Goal: Task Accomplishment & Management: Manage account settings

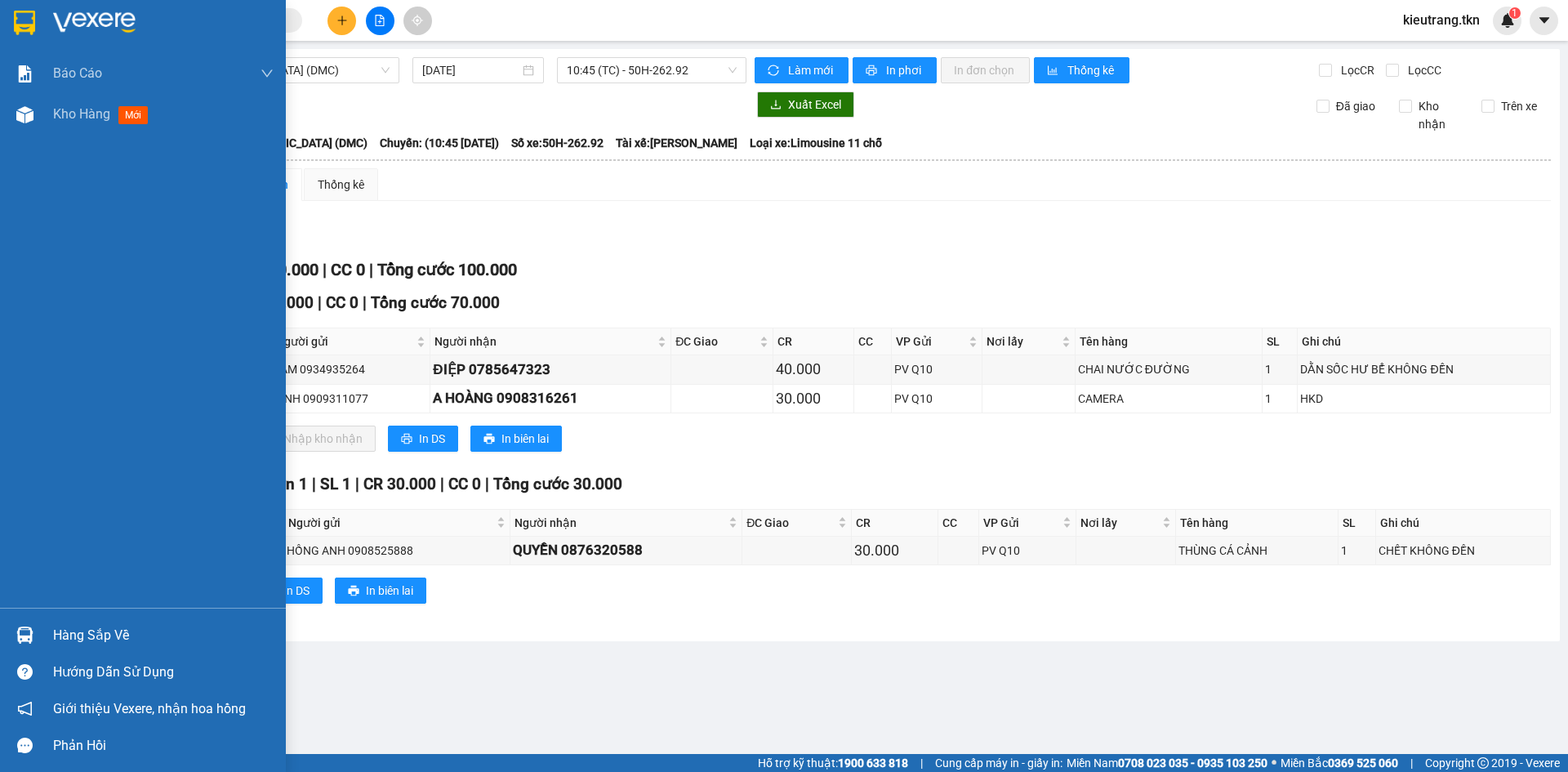
click at [85, 644] on div "Hàng sắp về" at bounding box center [163, 635] width 221 height 24
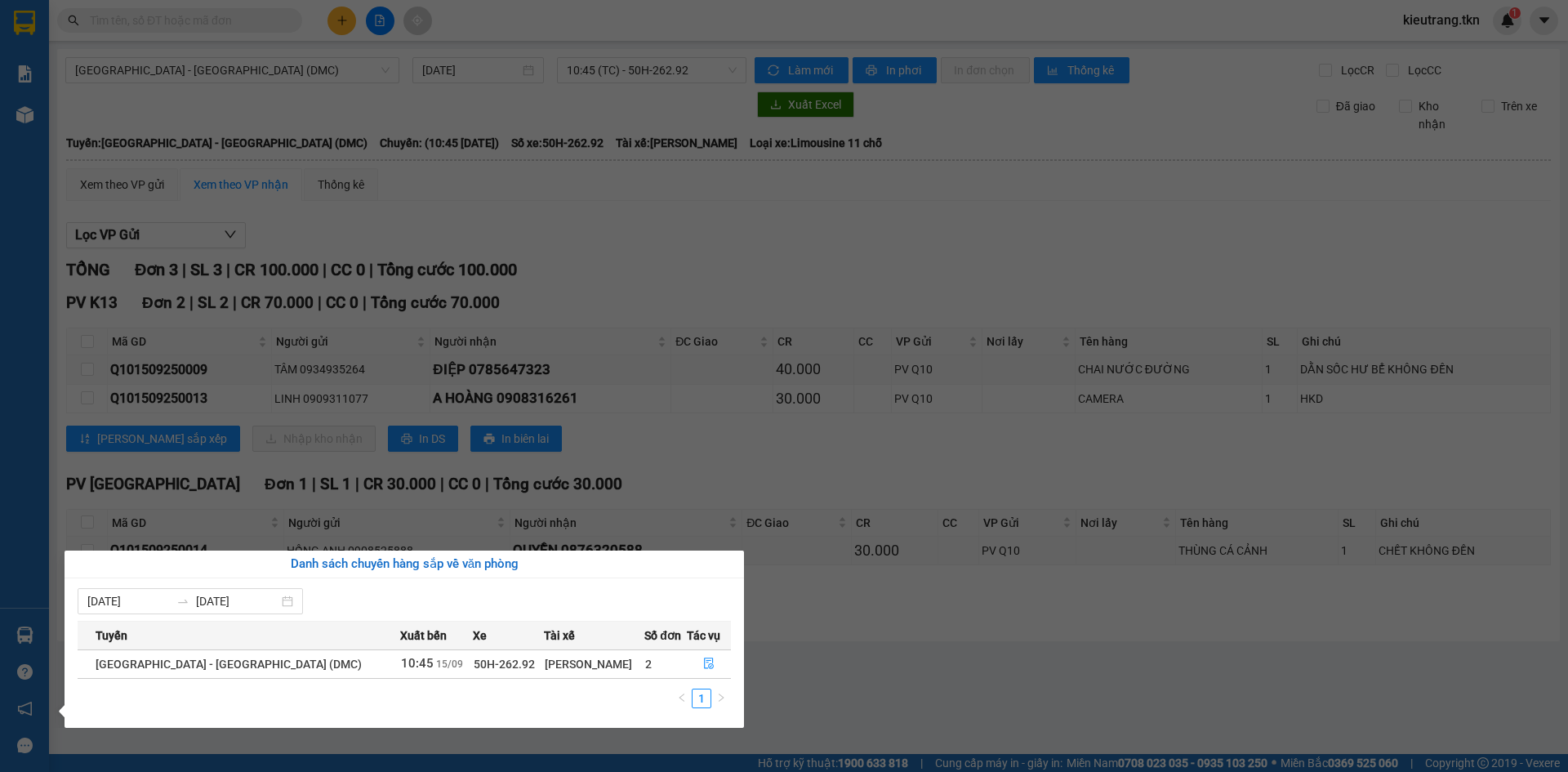
click at [29, 119] on div "Báo cáo Mẫu 1: Báo cáo dòng tiền theo nhân viên Mẫu 2: Thống kê đơn hàng theo n…" at bounding box center [24, 386] width 49 height 772
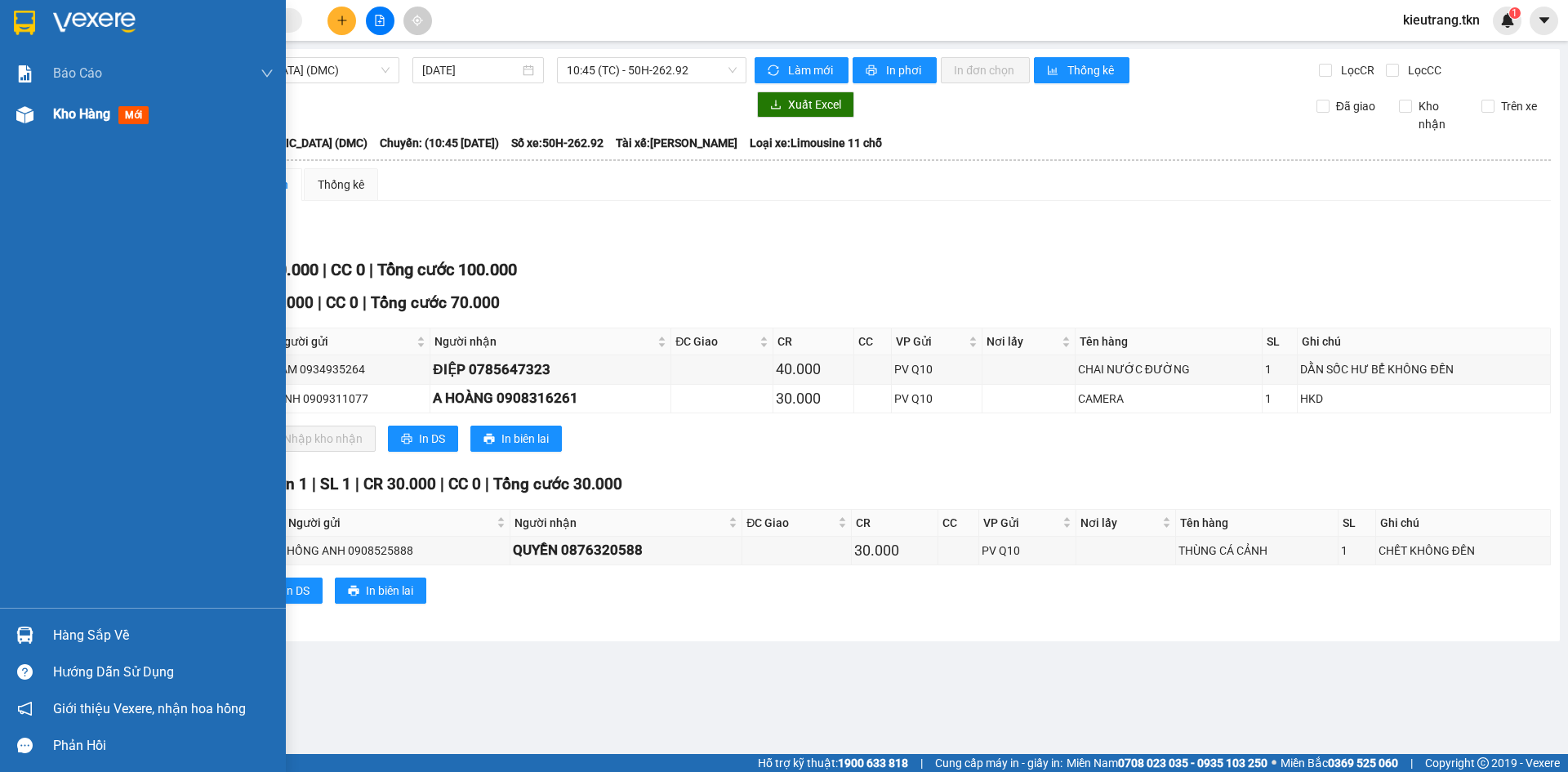
click at [80, 115] on span "Kho hàng" at bounding box center [81, 114] width 57 height 15
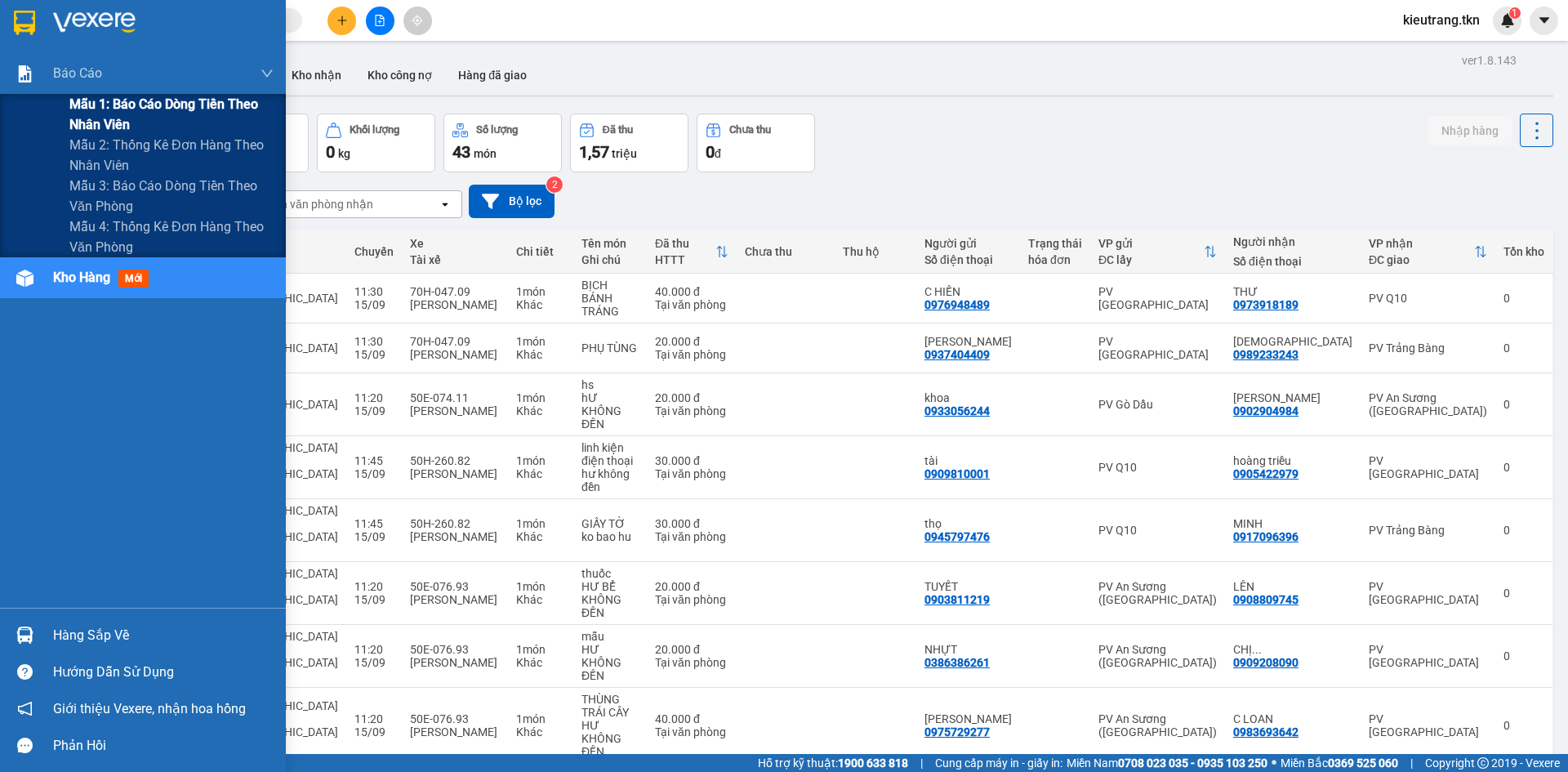
click at [115, 115] on span "Mẫu 1: Báo cáo dòng tiền theo nhân viên" at bounding box center [171, 114] width 204 height 41
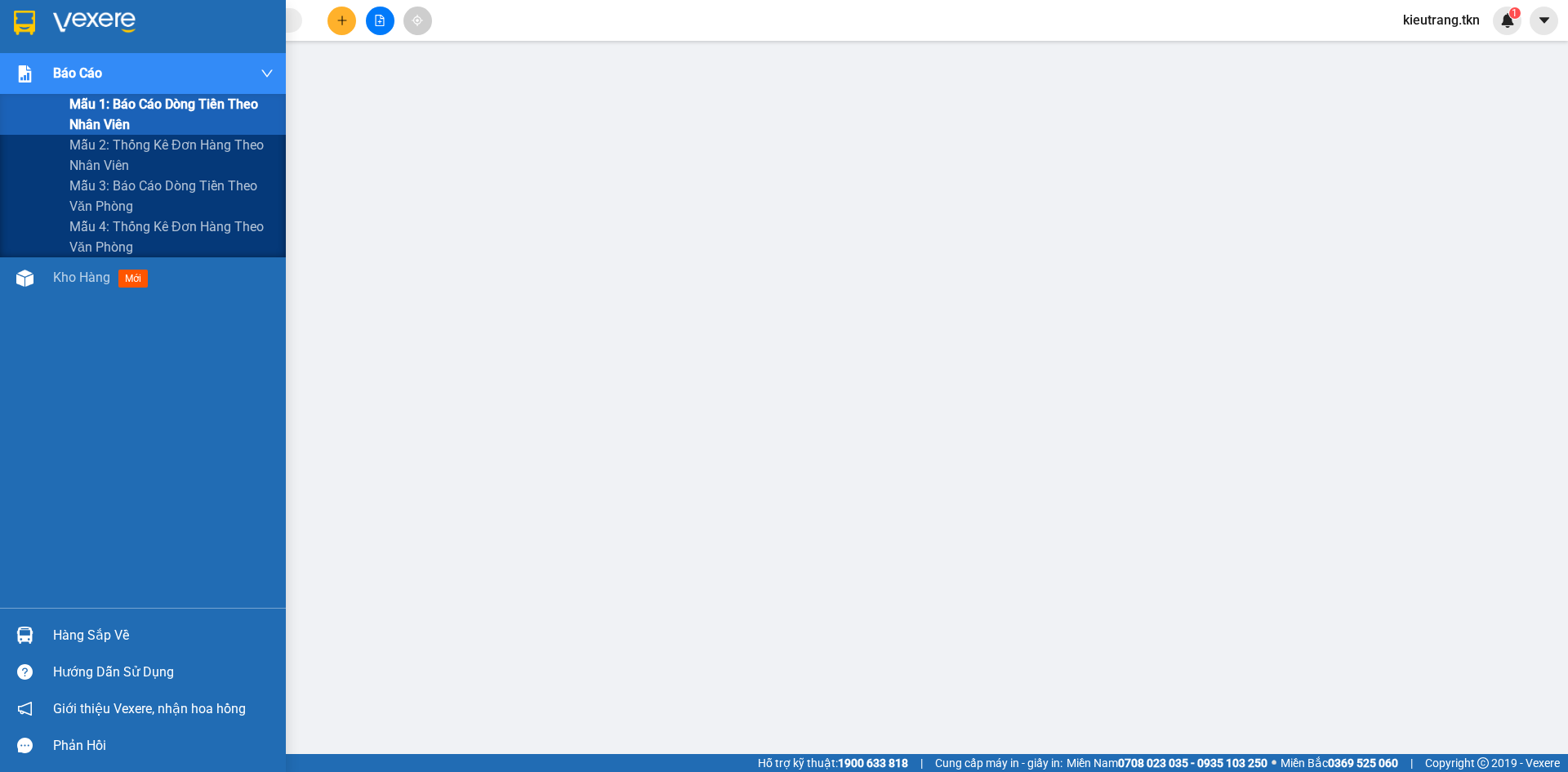
click at [211, 109] on span "Mẫu 1: Báo cáo dòng tiền theo nhân viên" at bounding box center [171, 114] width 204 height 41
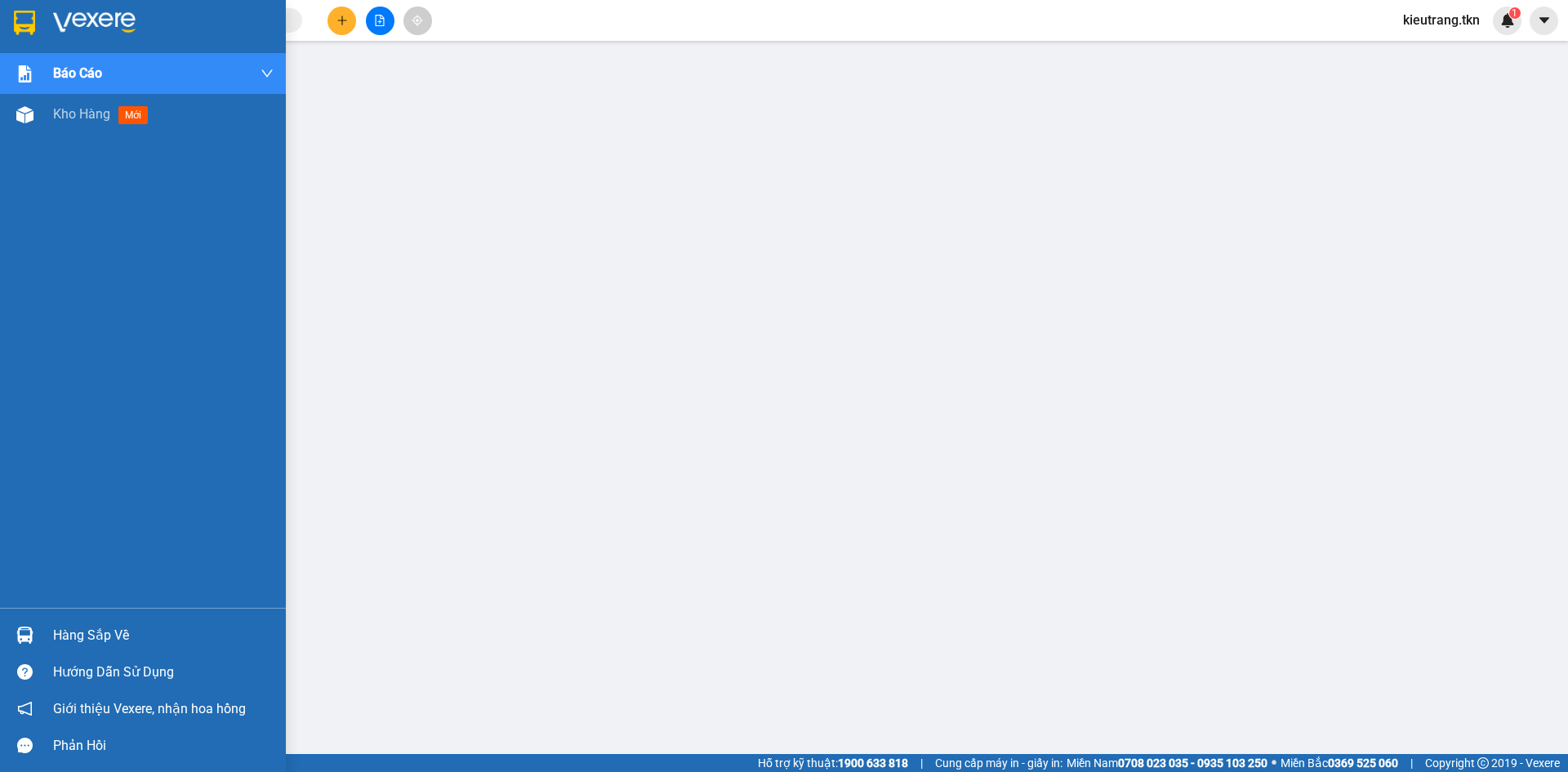
drag, startPoint x: 70, startPoint y: 120, endPoint x: 74, endPoint y: 72, distance: 48.2
click at [70, 120] on span "Kho hàng" at bounding box center [81, 114] width 57 height 15
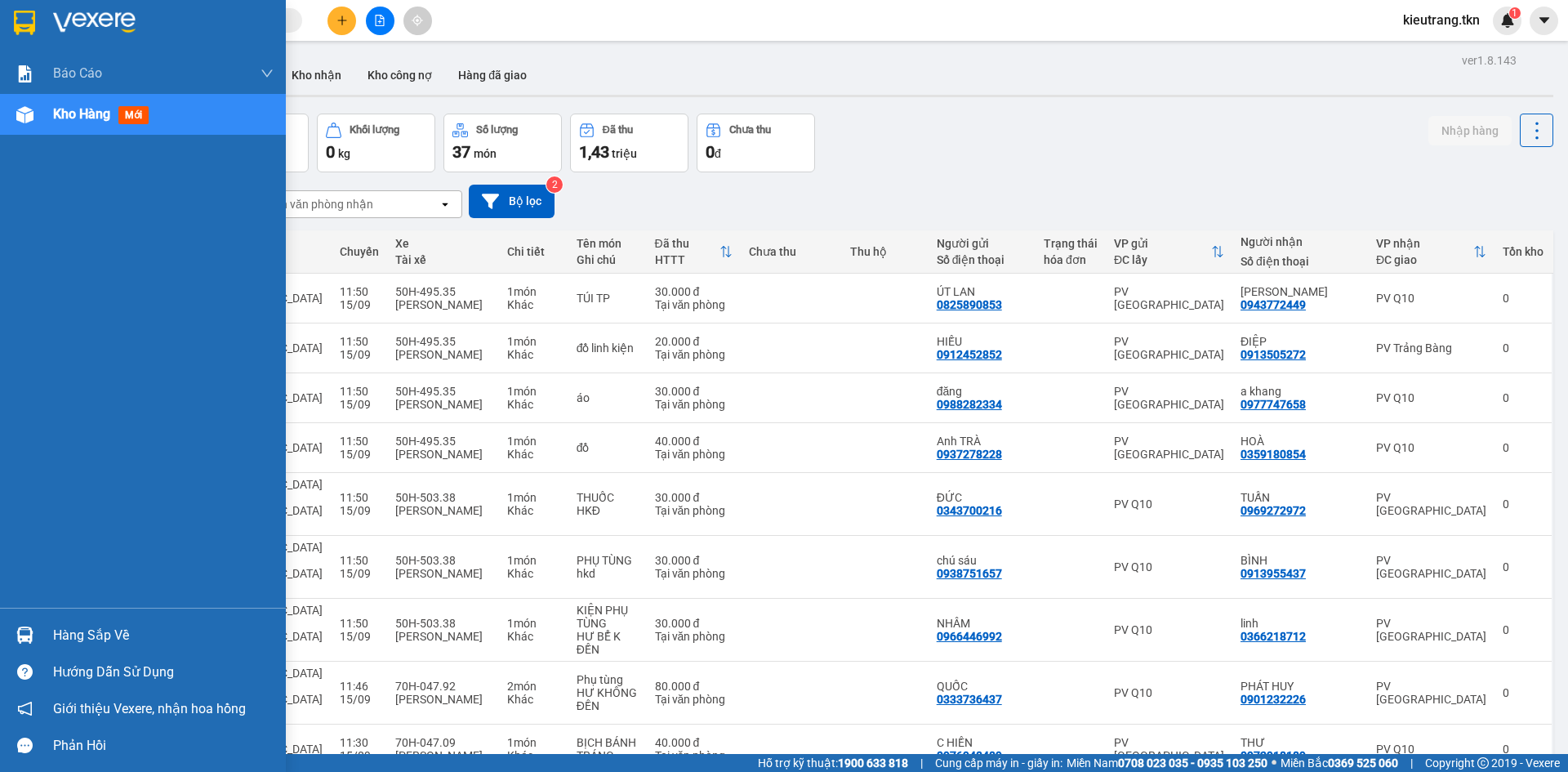
click at [120, 630] on div "Hàng sắp về" at bounding box center [163, 635] width 221 height 24
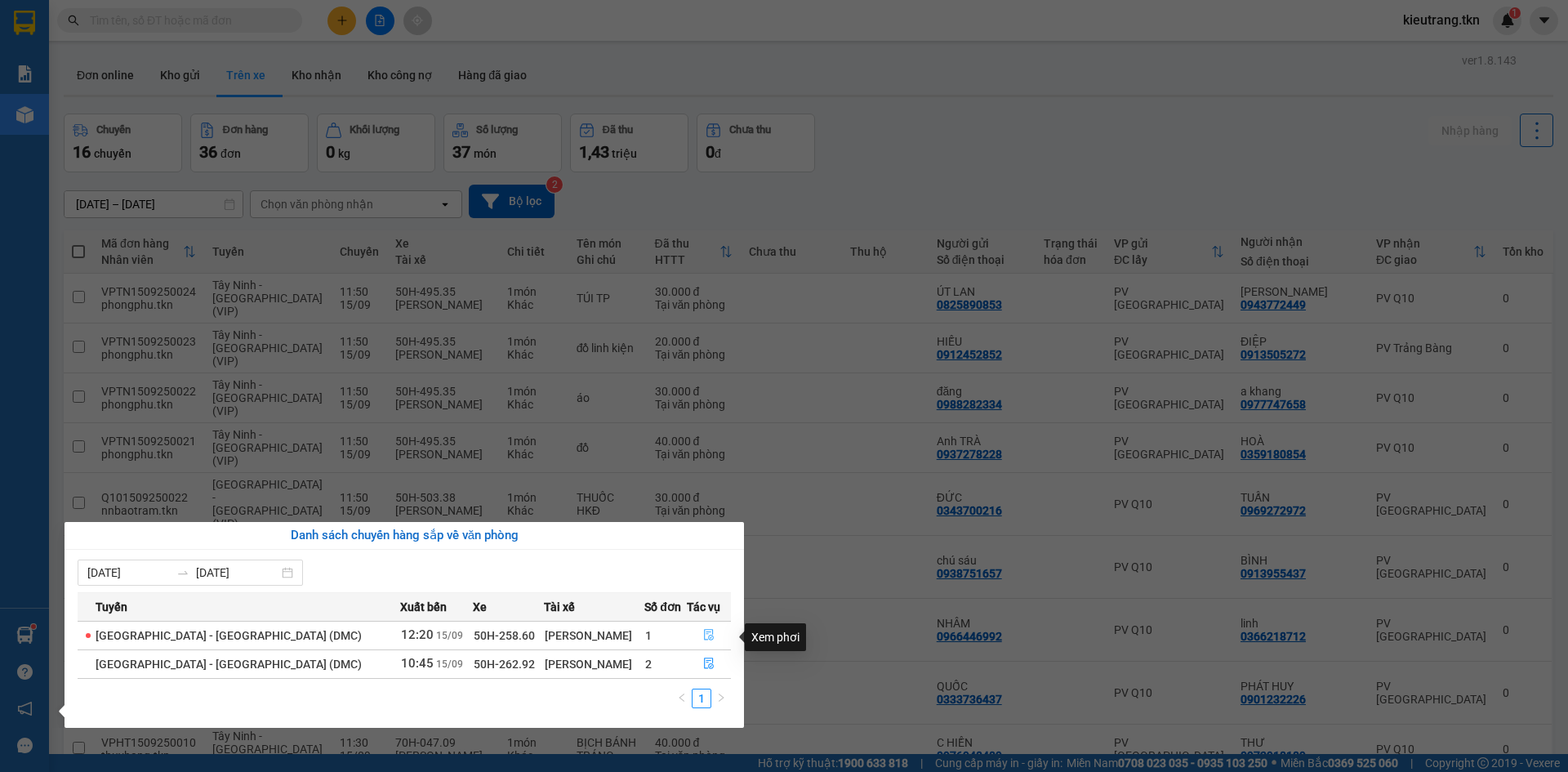
click at [704, 641] on icon "file-done" at bounding box center [709, 635] width 10 height 12
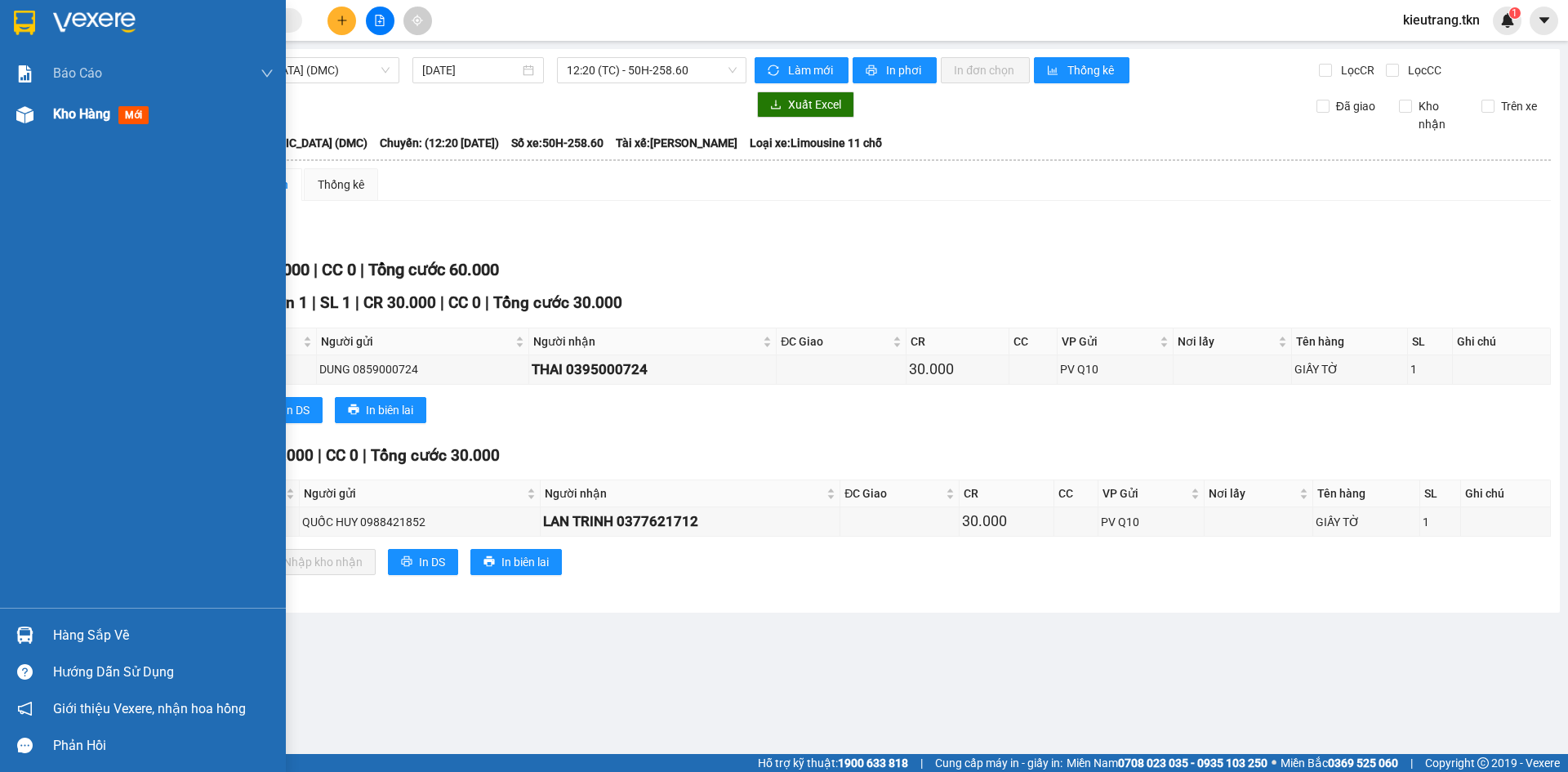
click at [74, 113] on span "Kho hàng" at bounding box center [81, 114] width 57 height 15
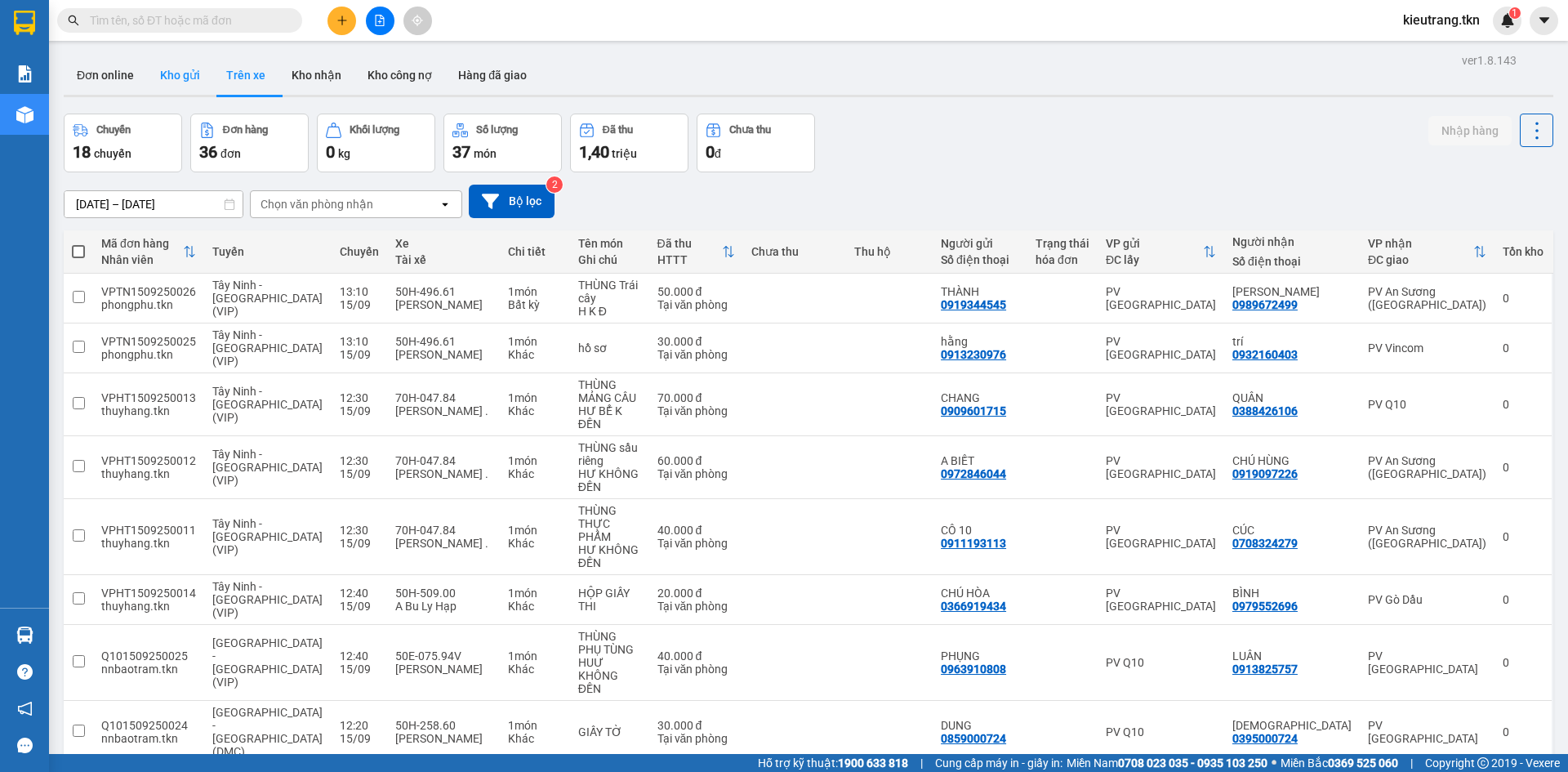
click at [182, 78] on button "Kho gửi" at bounding box center [179, 75] width 66 height 39
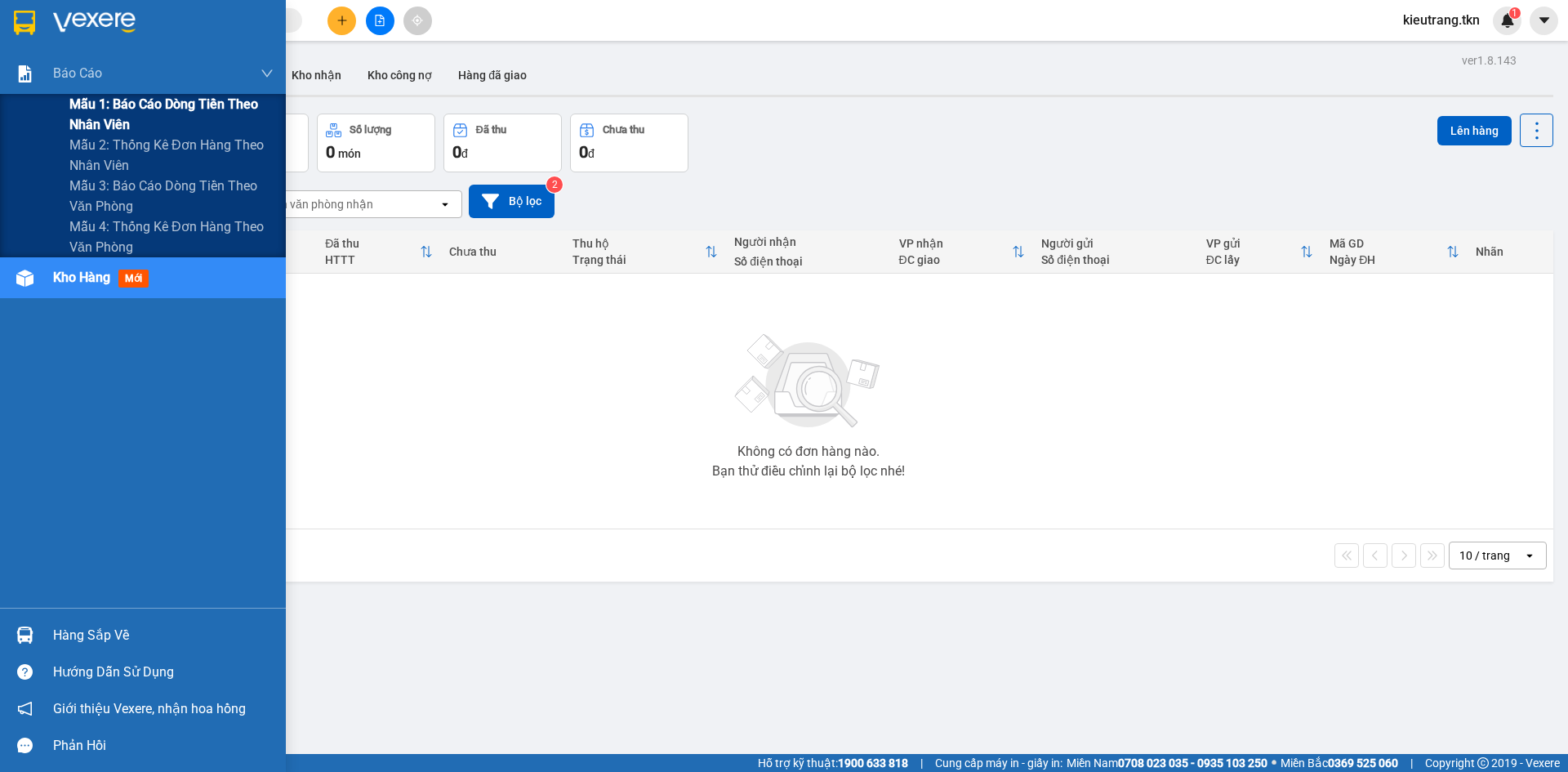
click at [115, 110] on span "Mẫu 1: Báo cáo dòng tiền theo nhân viên" at bounding box center [171, 114] width 204 height 41
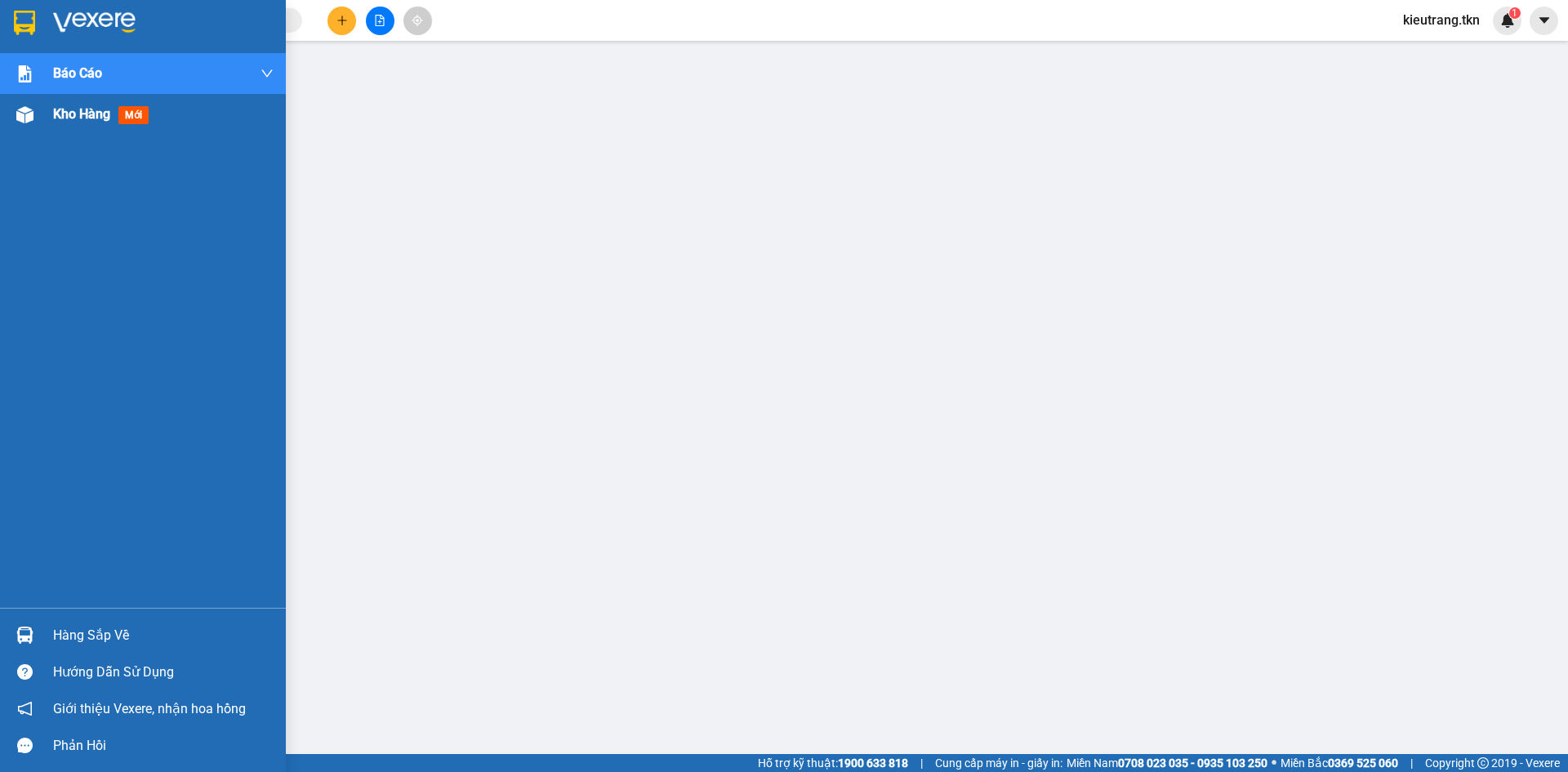
click at [87, 122] on span "Kho hàng" at bounding box center [81, 114] width 57 height 15
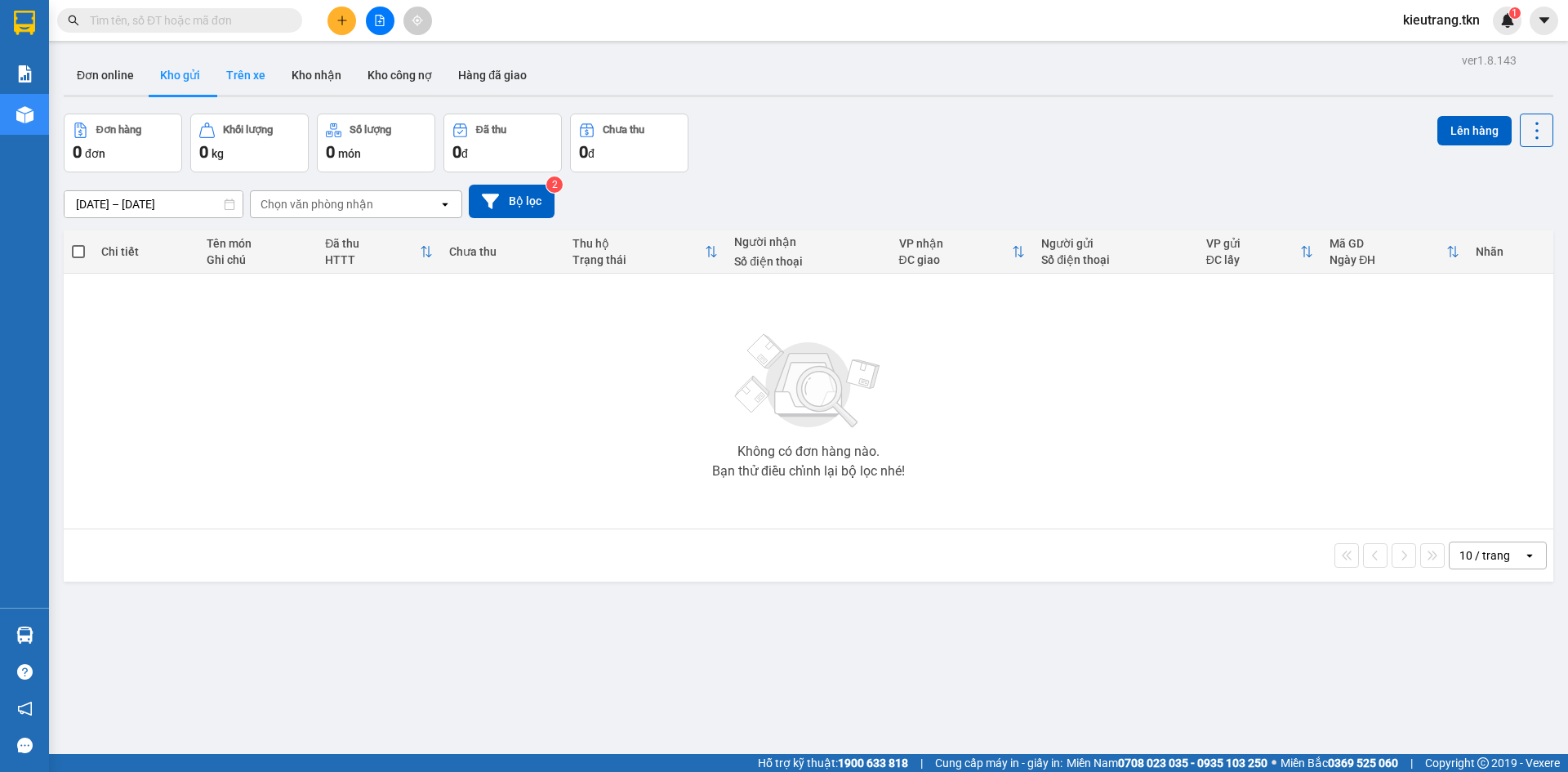
click at [240, 65] on button "Trên xe" at bounding box center [245, 75] width 65 height 39
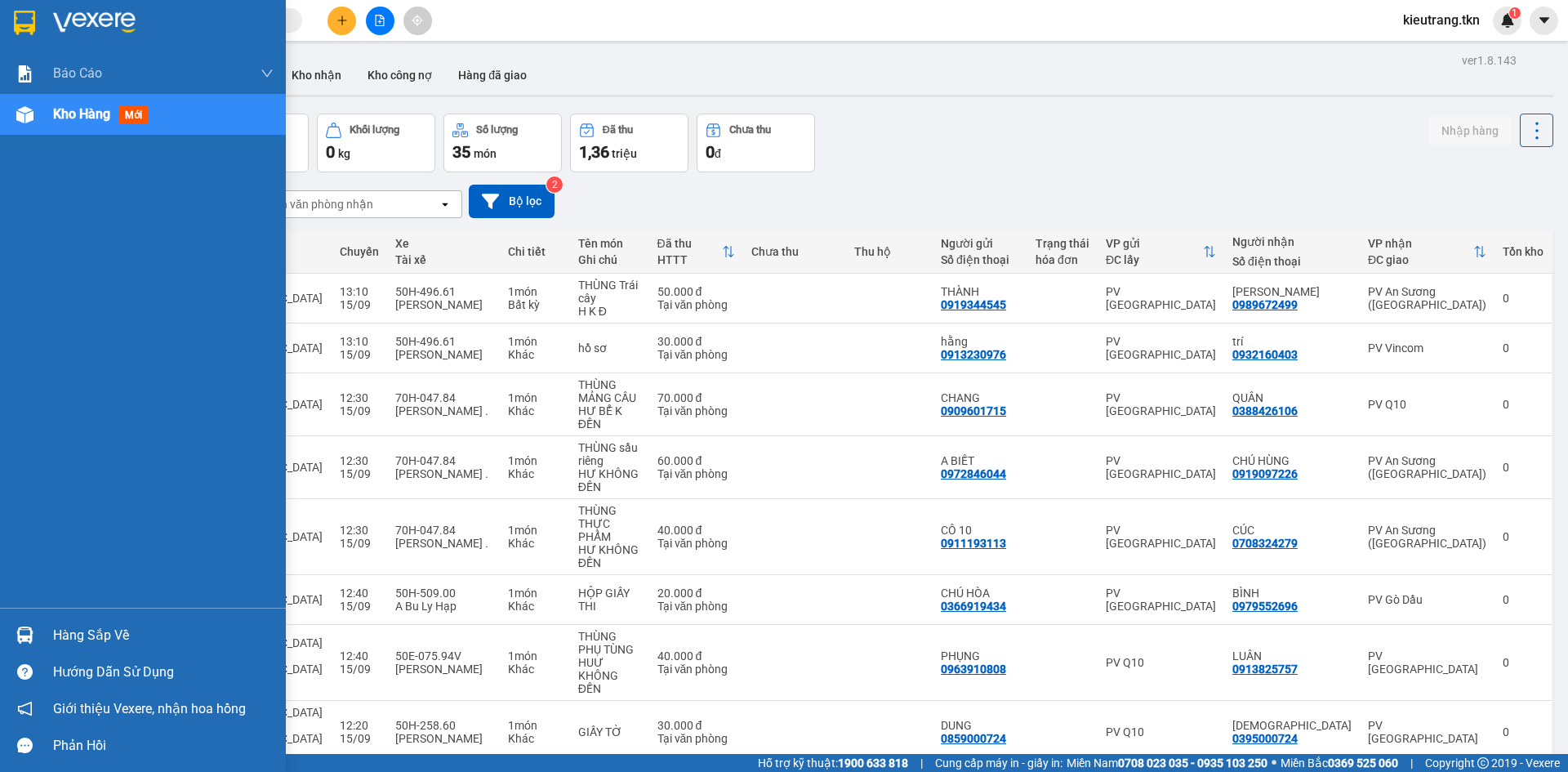
click at [117, 638] on div "Hàng sắp về" at bounding box center [163, 635] width 221 height 24
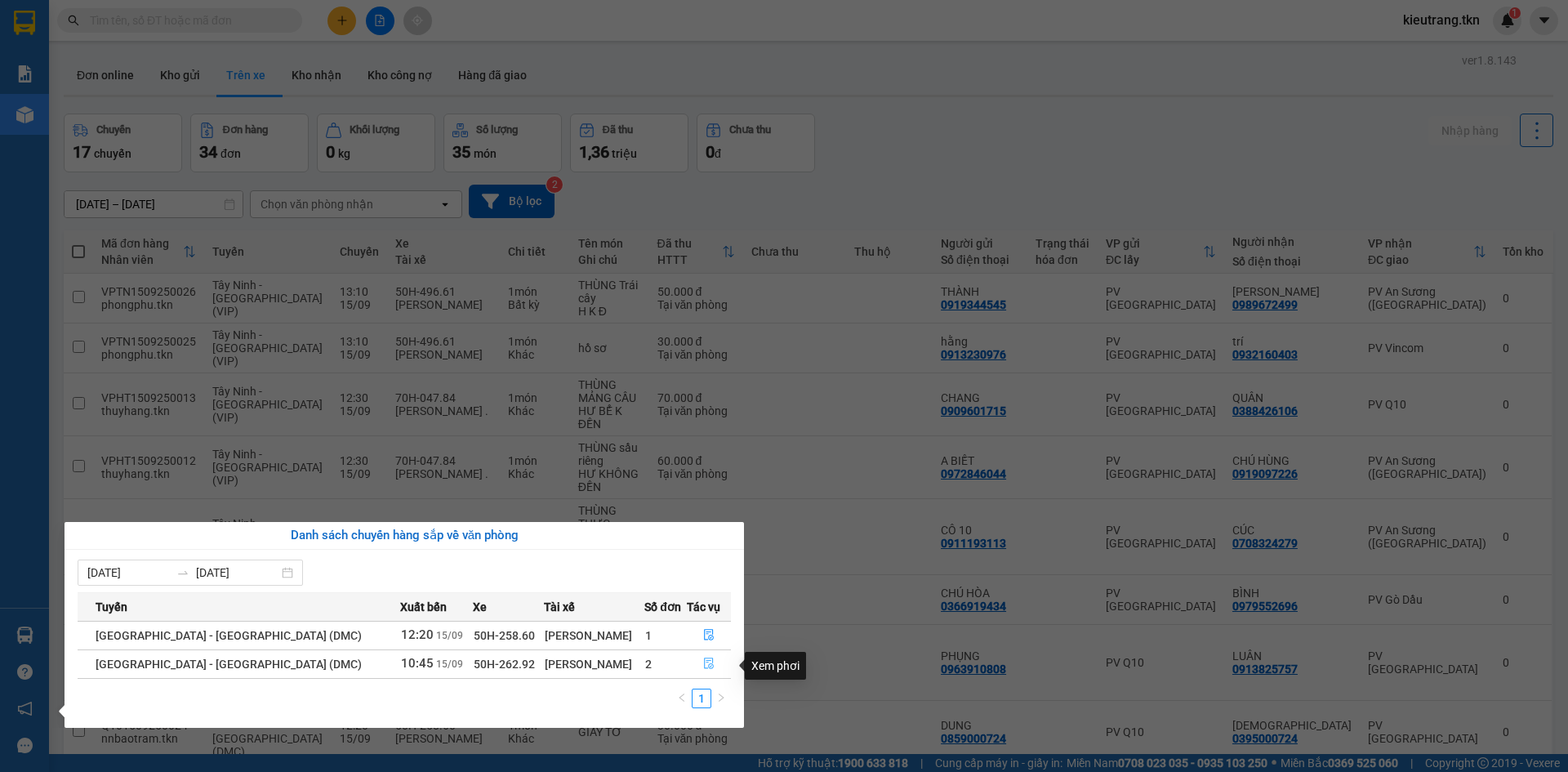
click at [703, 668] on icon "file-done" at bounding box center [709, 663] width 12 height 12
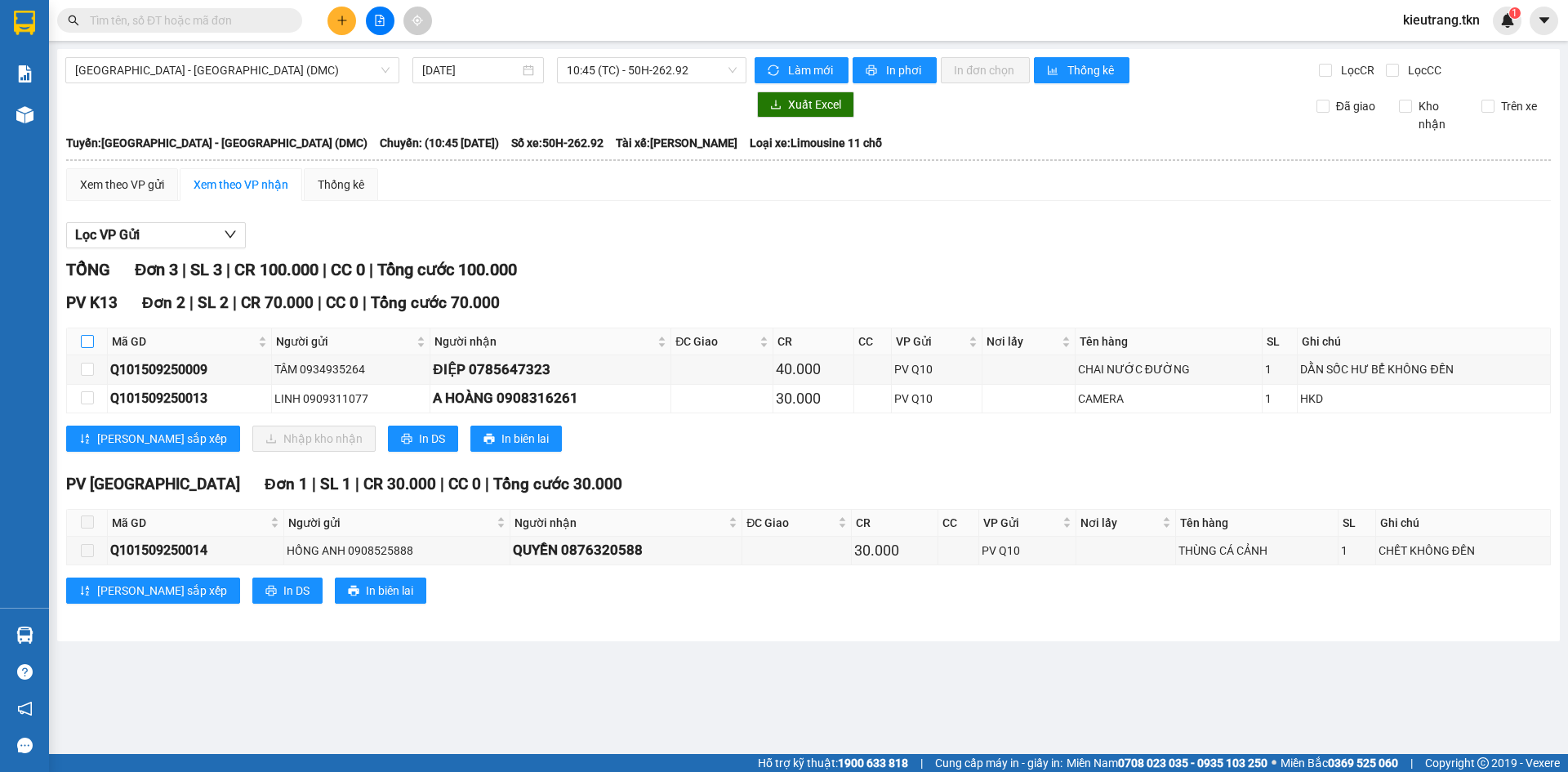
click at [87, 348] on input "checkbox" at bounding box center [87, 341] width 13 height 13
checkbox input "true"
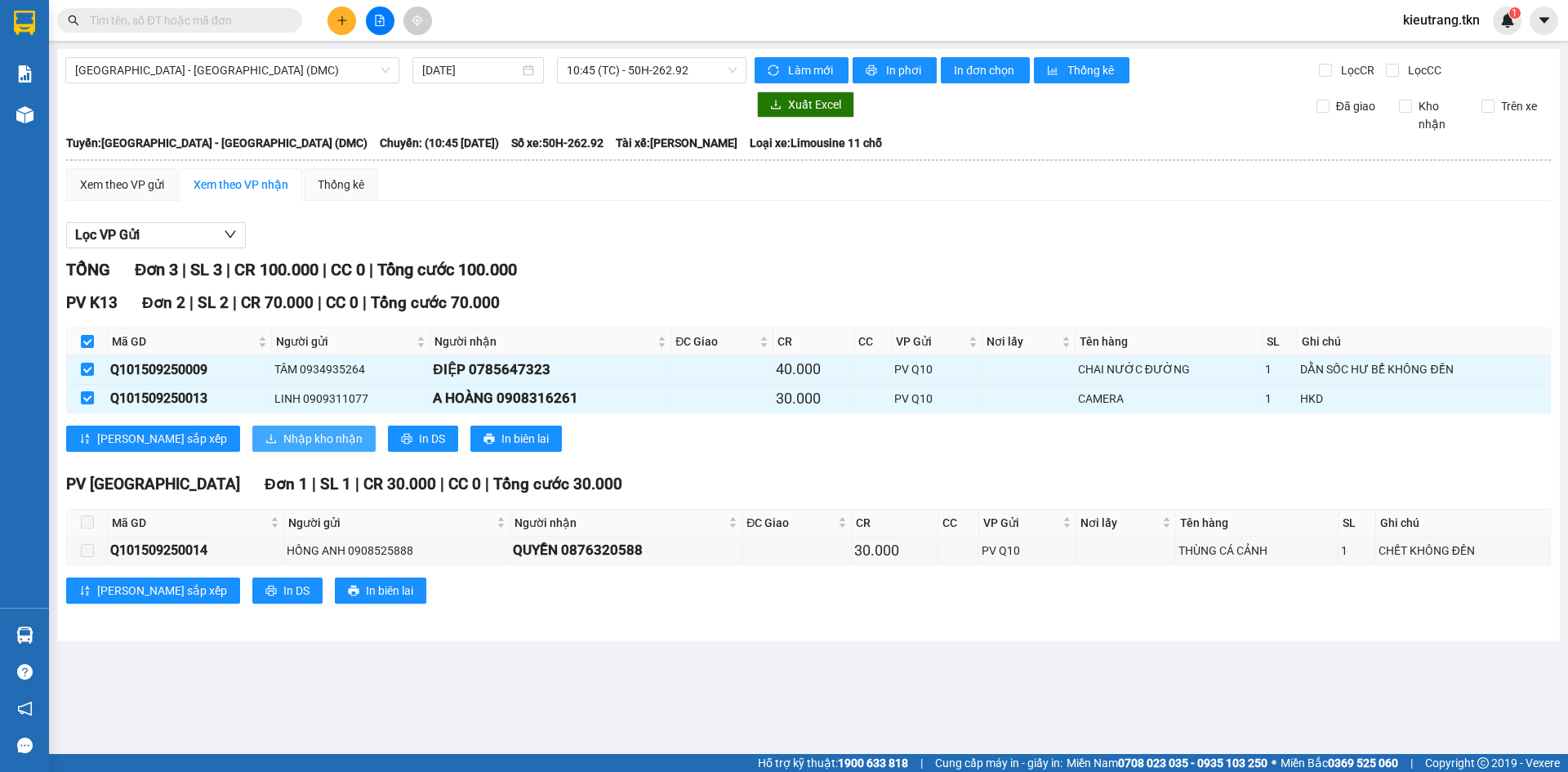
click at [283, 441] on span "Nhập kho nhận" at bounding box center [323, 438] width 79 height 18
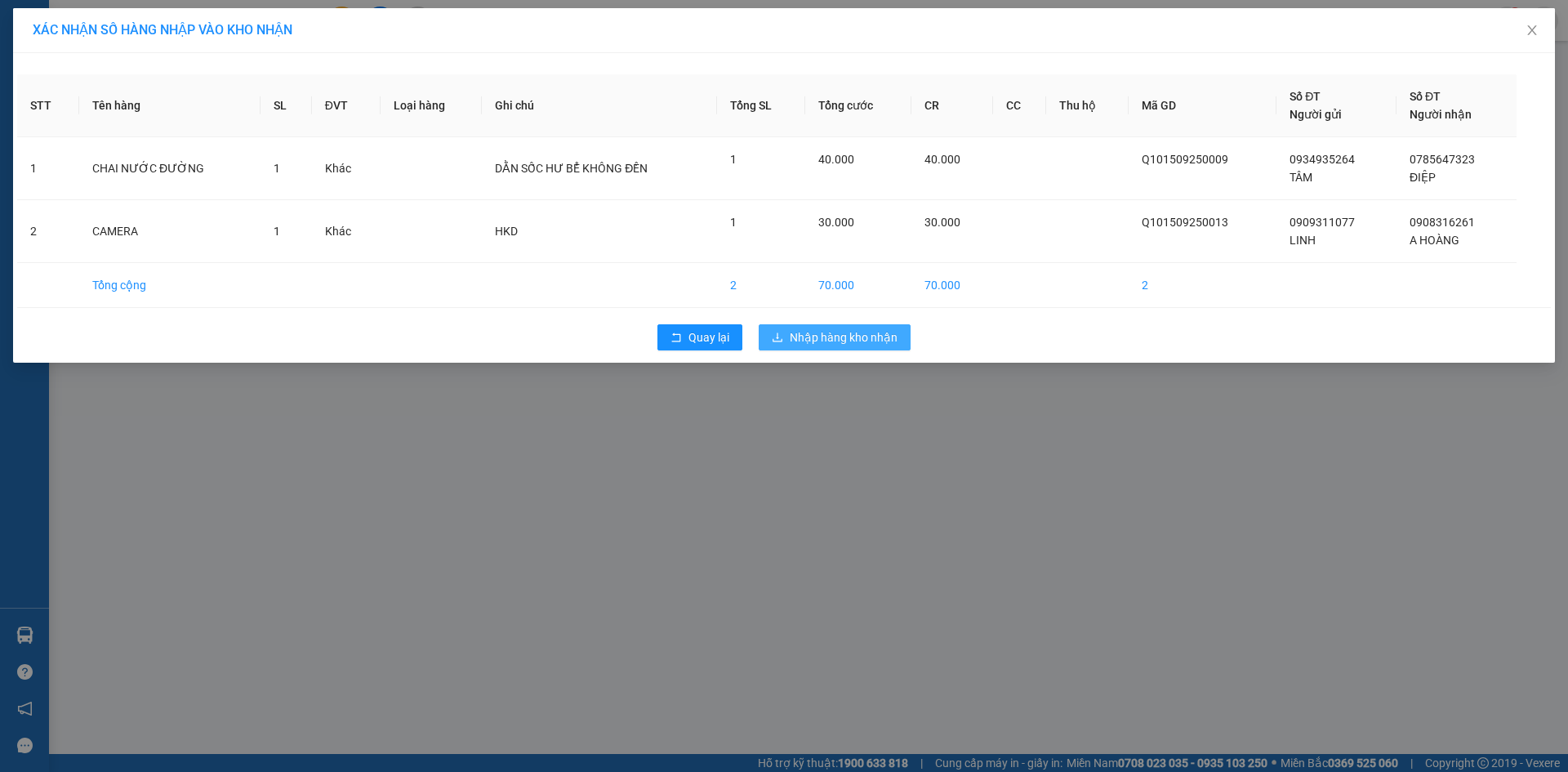
click at [824, 346] on span "Nhập hàng kho nhận" at bounding box center [844, 337] width 108 height 18
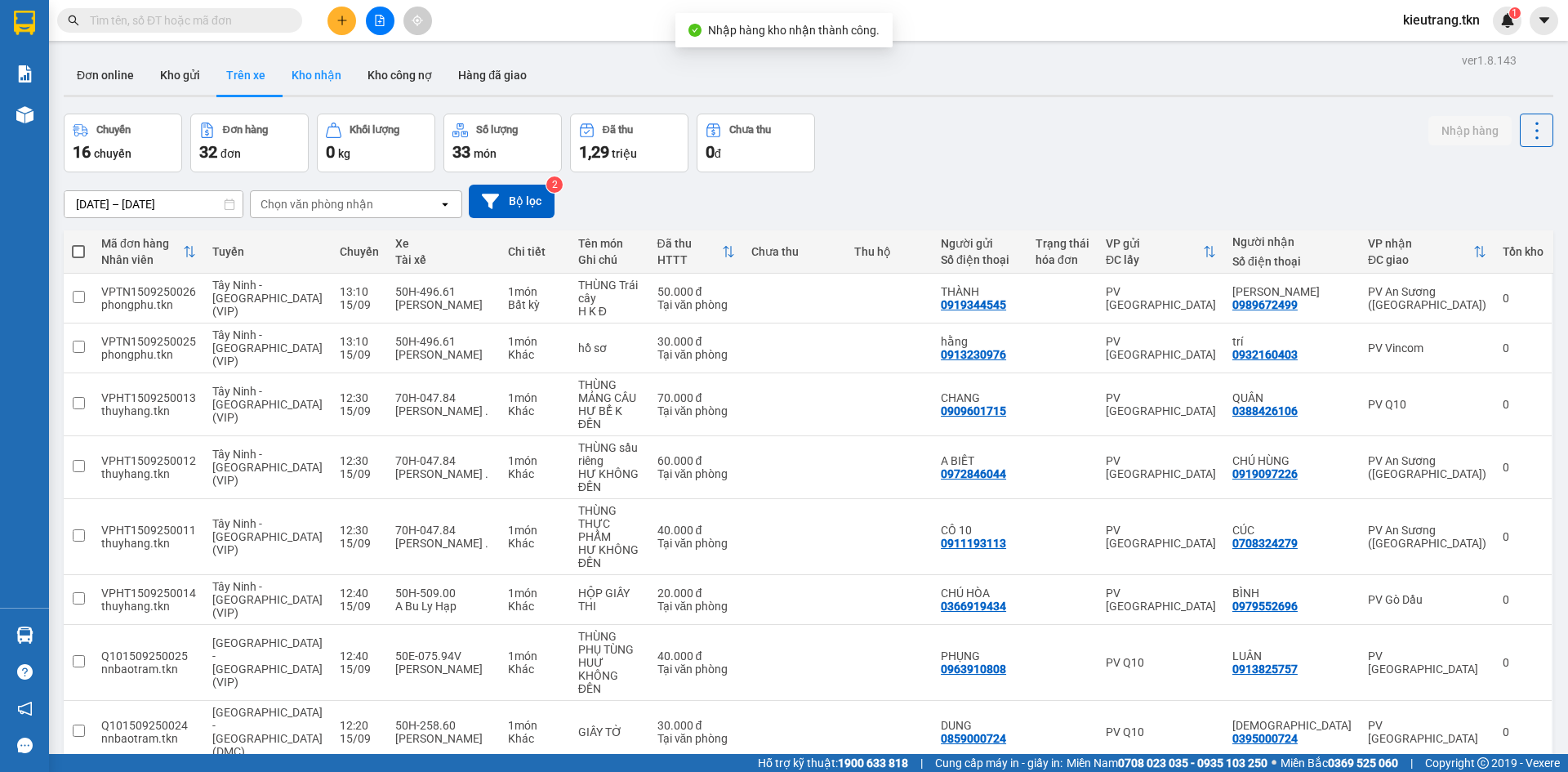
click at [335, 79] on button "Kho nhận" at bounding box center [316, 75] width 76 height 39
type input "[DATE] – [DATE]"
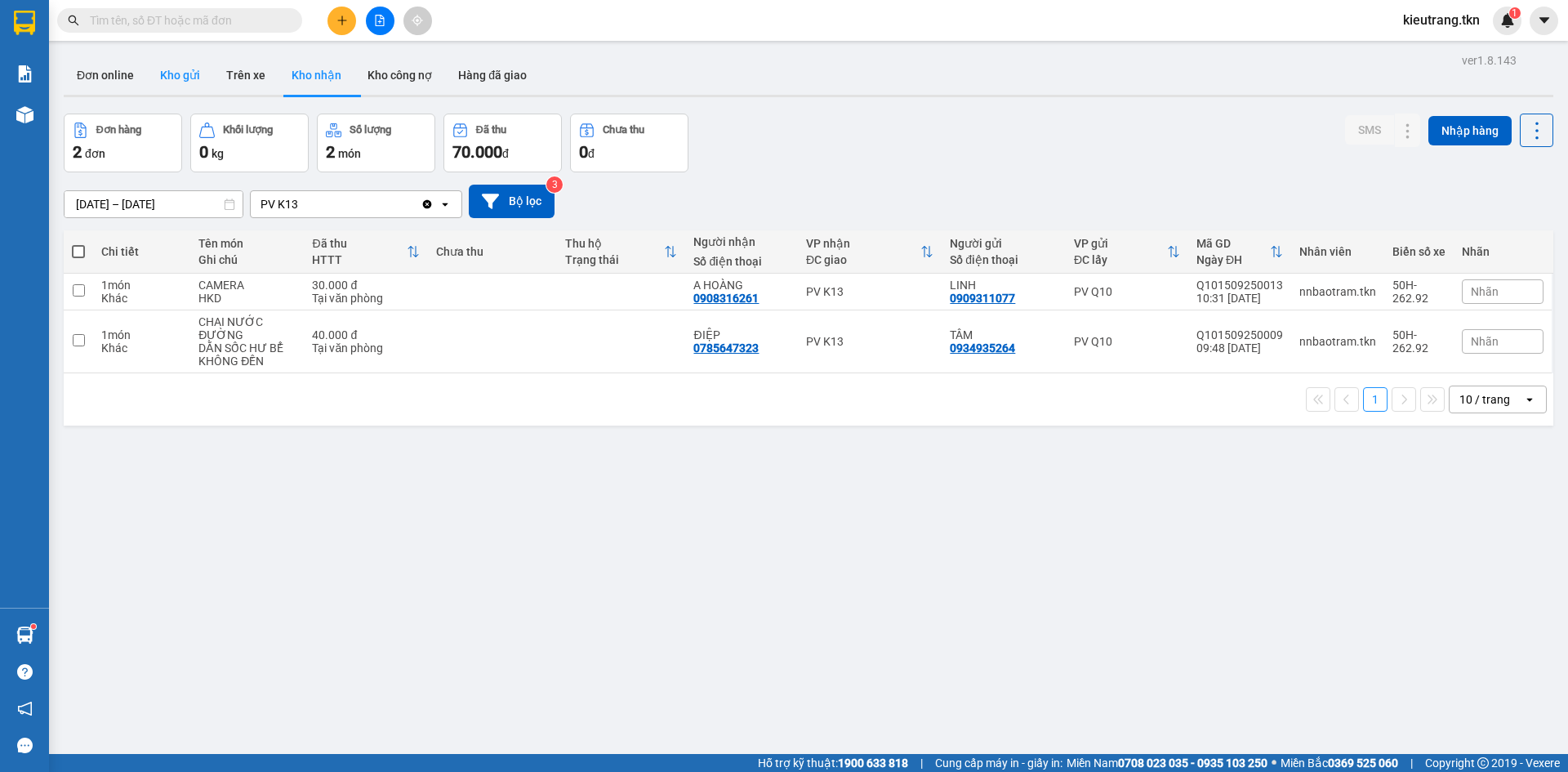
click at [192, 67] on button "Kho gửi" at bounding box center [179, 75] width 66 height 39
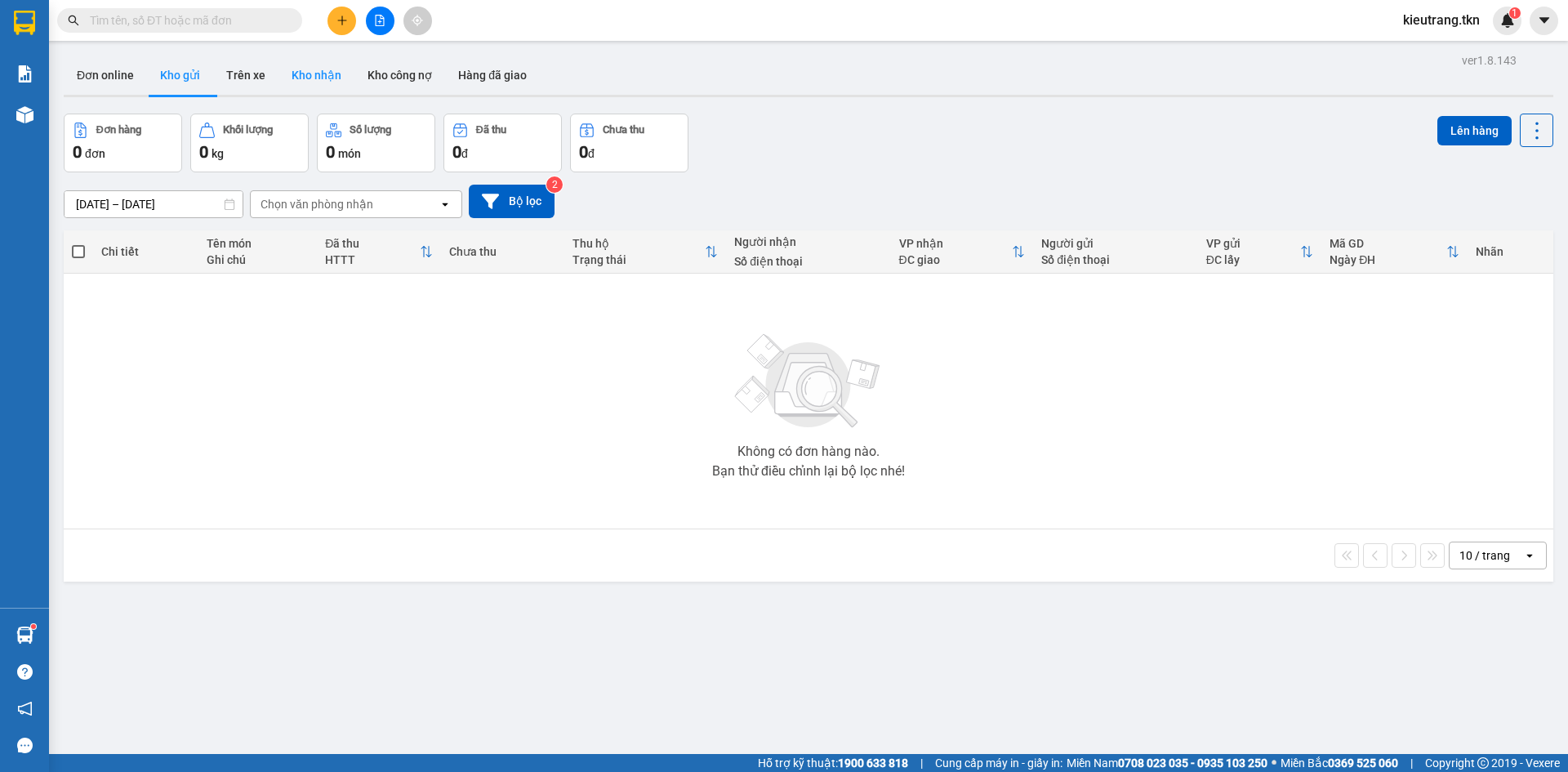
click at [308, 77] on button "Kho nhận" at bounding box center [316, 75] width 76 height 39
